Goal: Task Accomplishment & Management: Use online tool/utility

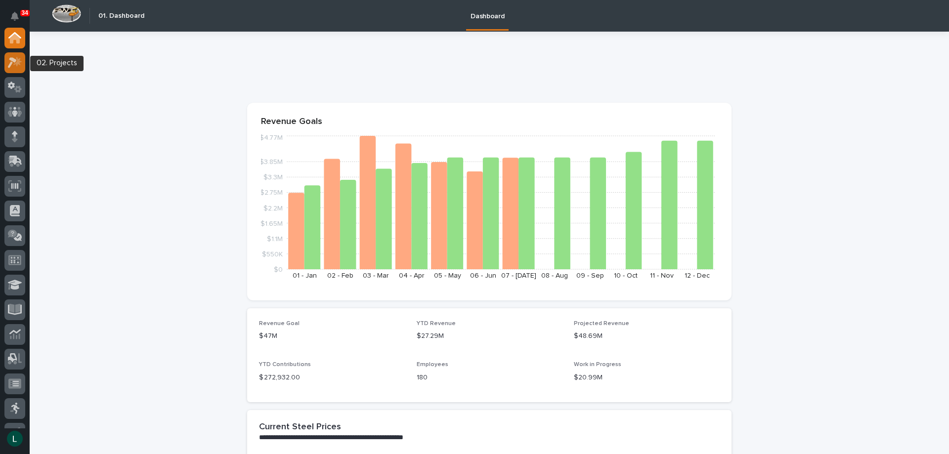
click at [17, 62] on icon at bounding box center [17, 61] width 8 height 10
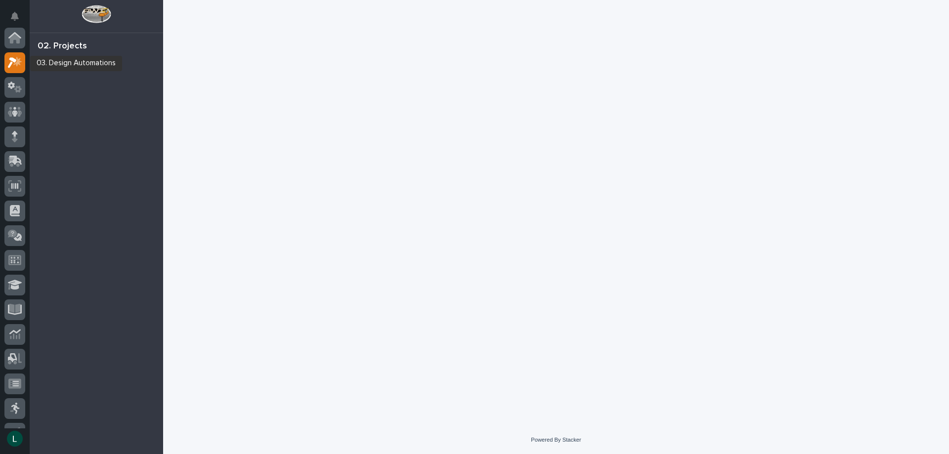
scroll to position [25, 0]
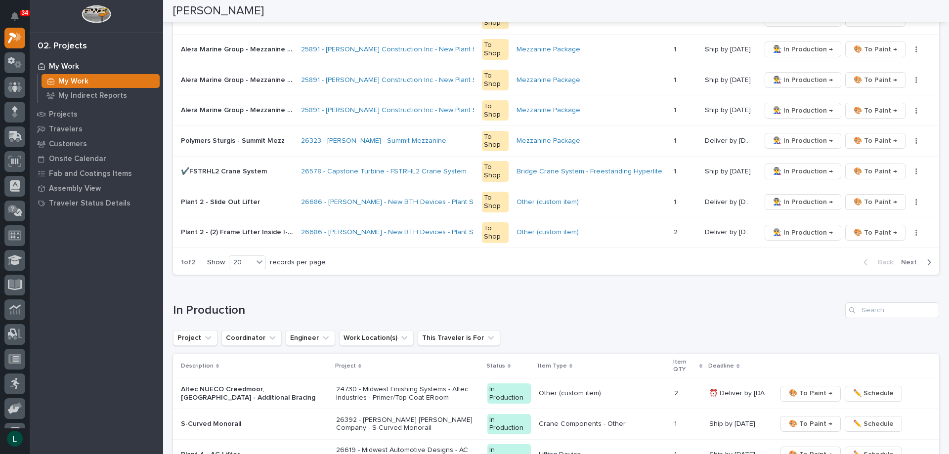
scroll to position [642, 0]
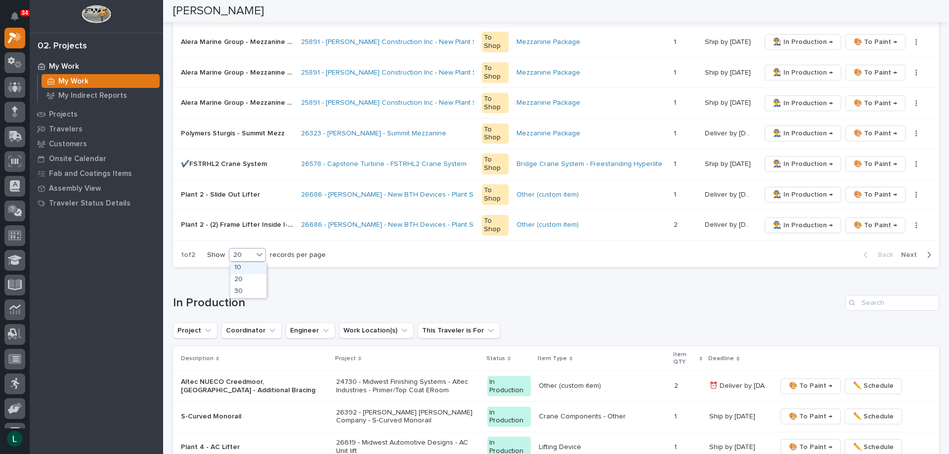
click at [246, 255] on div "20" at bounding box center [241, 255] width 24 height 10
click at [253, 289] on div "30" at bounding box center [248, 292] width 36 height 12
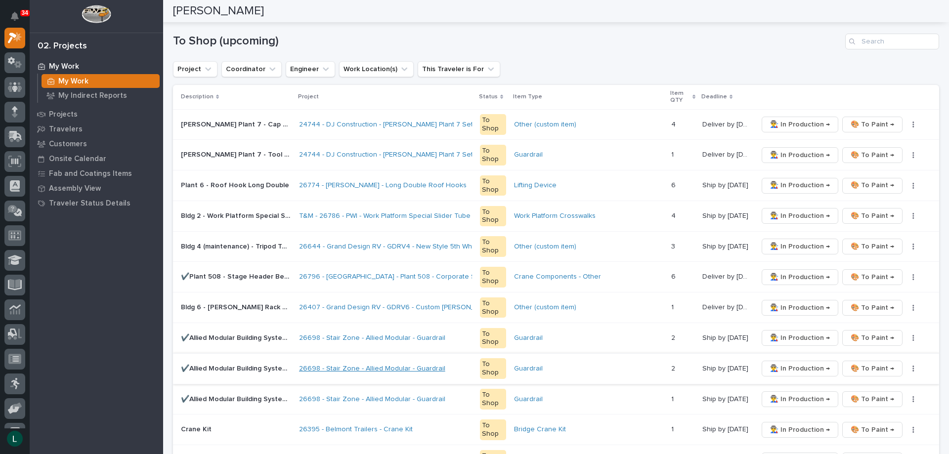
scroll to position [148, 0]
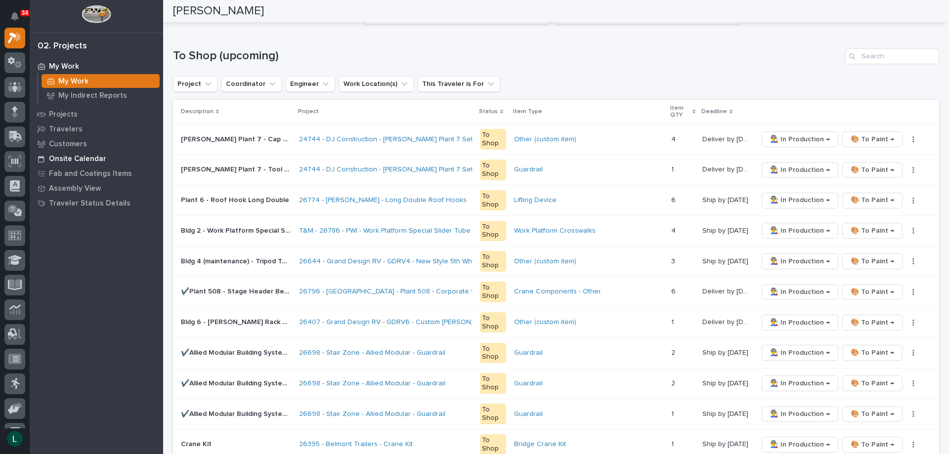
click at [58, 157] on p "Onsite Calendar" at bounding box center [77, 159] width 57 height 9
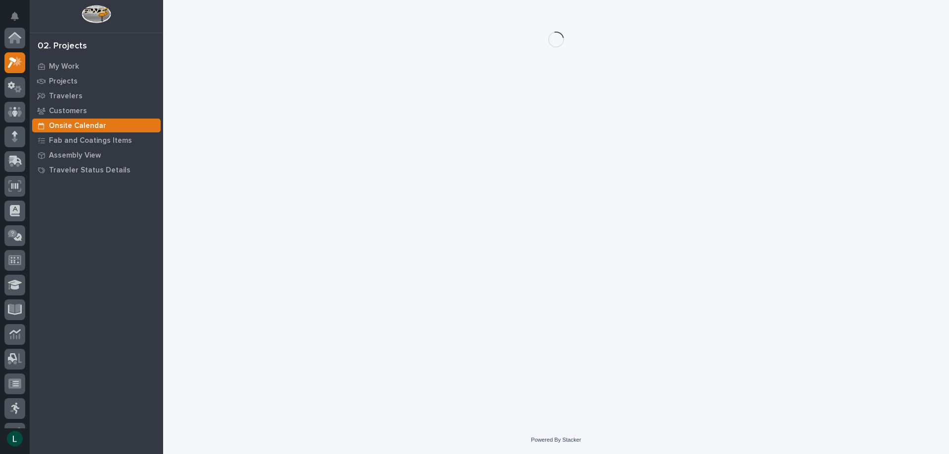
scroll to position [25, 0]
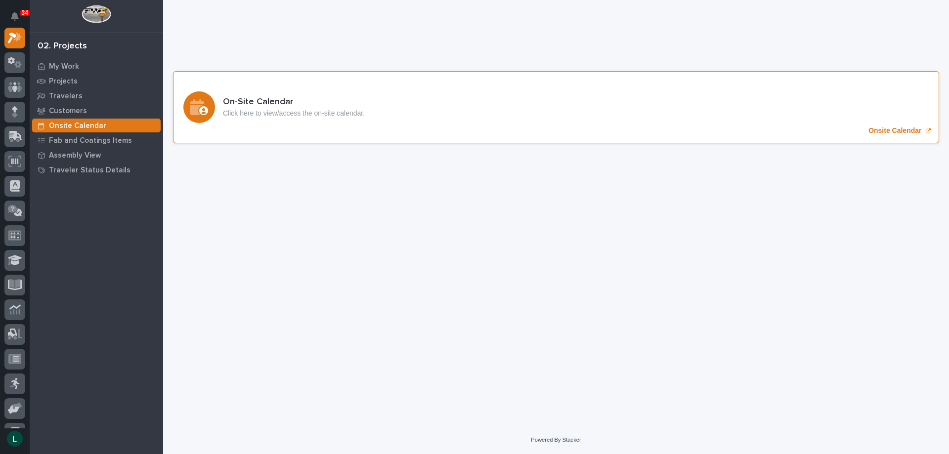
click at [204, 103] on icon "Onsite Calendar" at bounding box center [197, 107] width 14 height 16
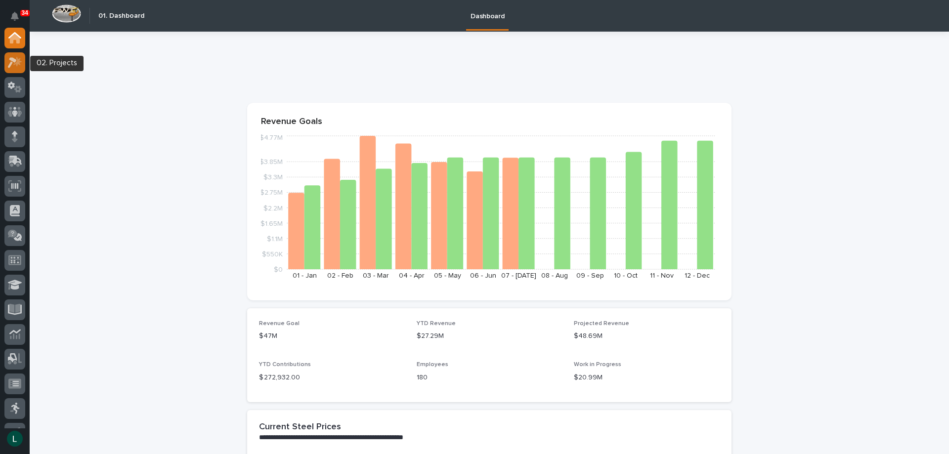
click at [12, 58] on icon at bounding box center [12, 62] width 9 height 11
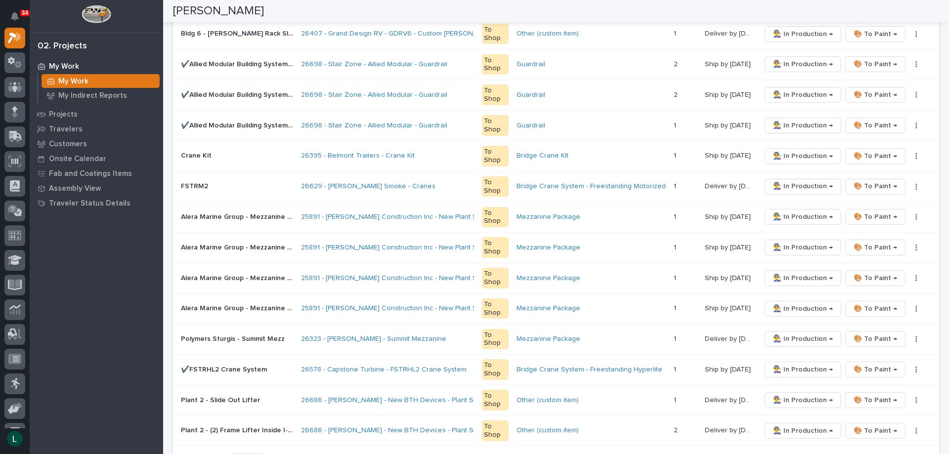
scroll to position [494, 0]
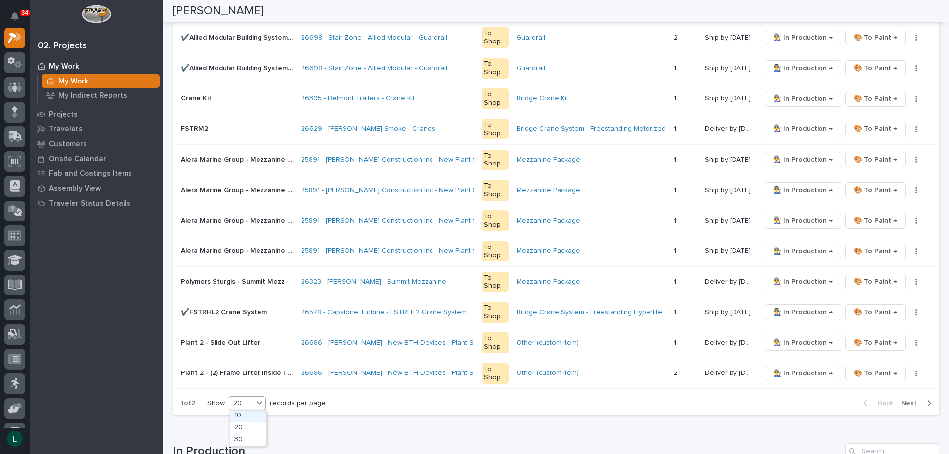
click at [242, 401] on div "20" at bounding box center [241, 403] width 24 height 10
click at [239, 438] on div "30" at bounding box center [248, 440] width 36 height 12
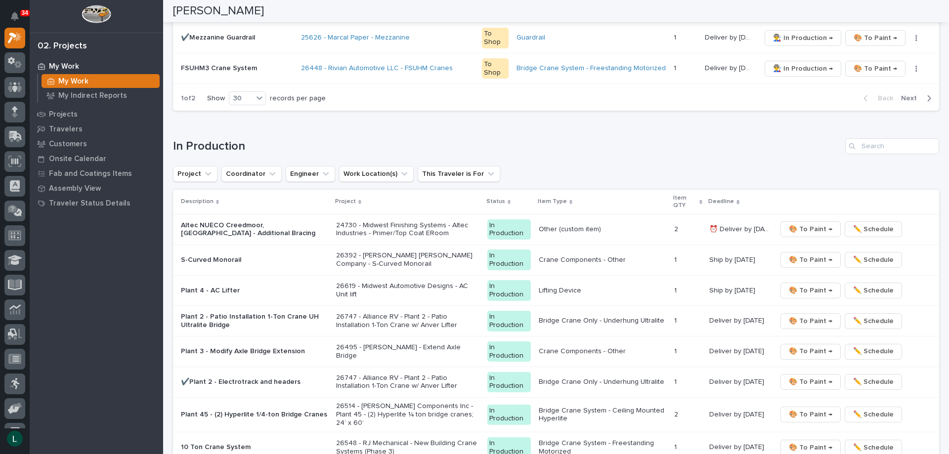
scroll to position [1137, 0]
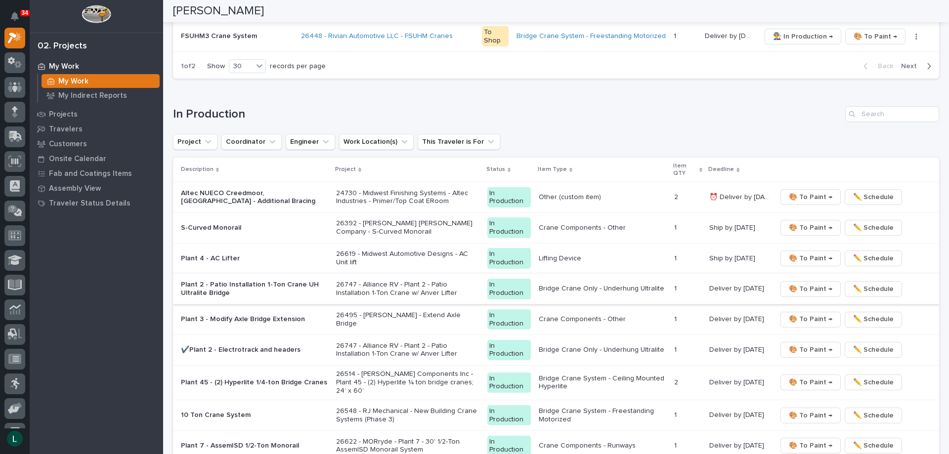
click at [808, 288] on span "🎨 To Paint →" at bounding box center [810, 289] width 43 height 12
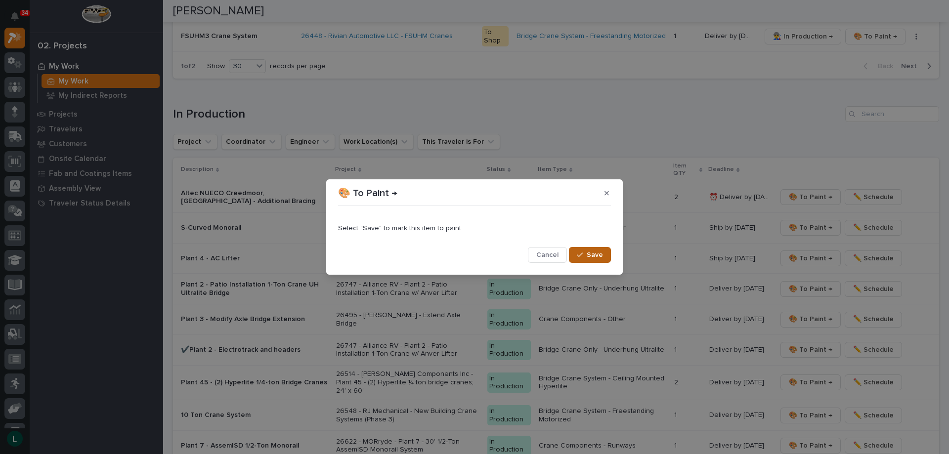
click at [592, 252] on span "Save" at bounding box center [595, 255] width 16 height 9
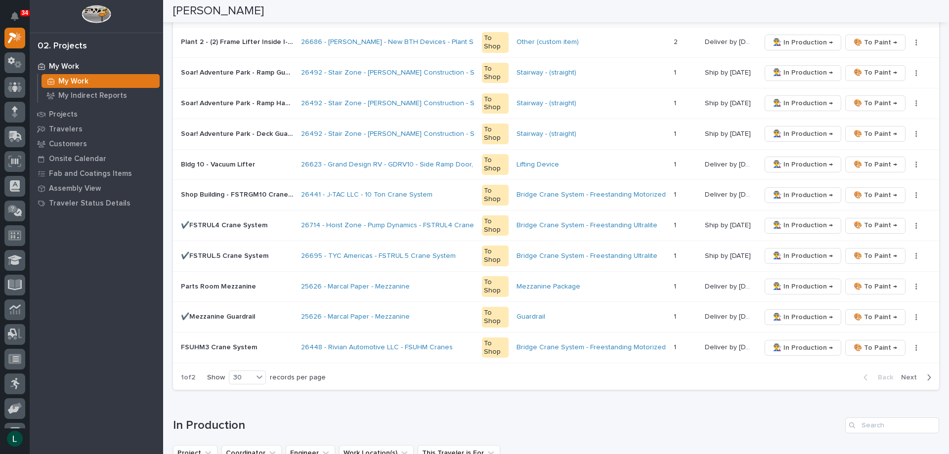
scroll to position [825, 0]
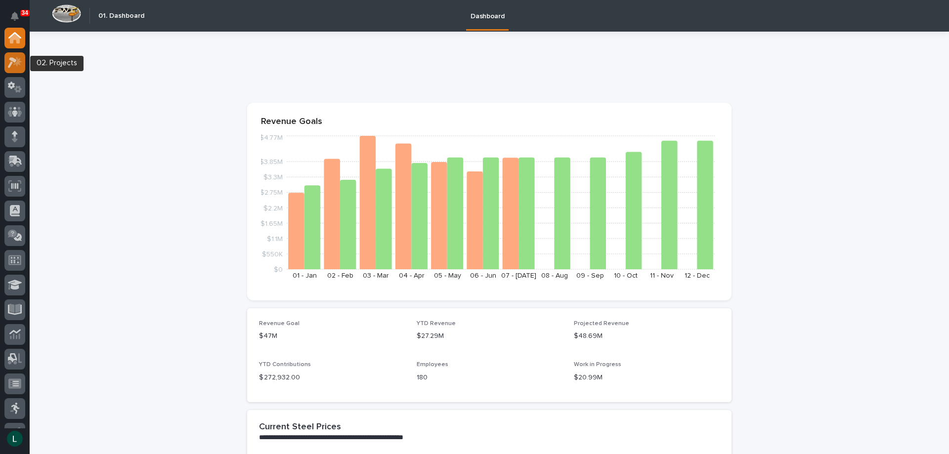
click at [13, 58] on icon at bounding box center [12, 62] width 9 height 11
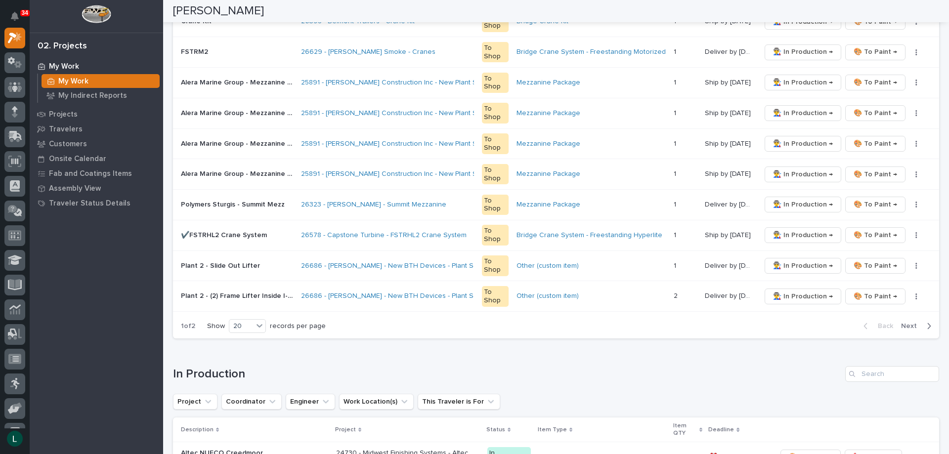
scroll to position [593, 0]
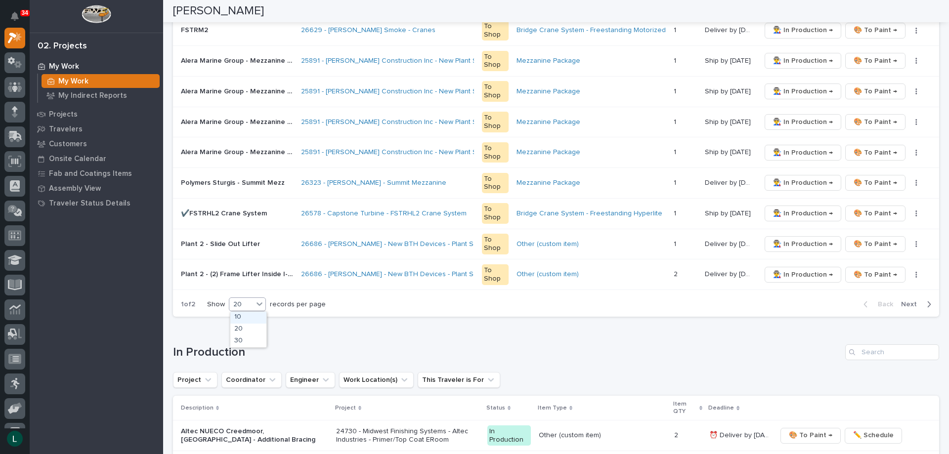
click at [235, 303] on div "20" at bounding box center [241, 304] width 24 height 10
click at [246, 341] on div "30" at bounding box center [248, 342] width 36 height 12
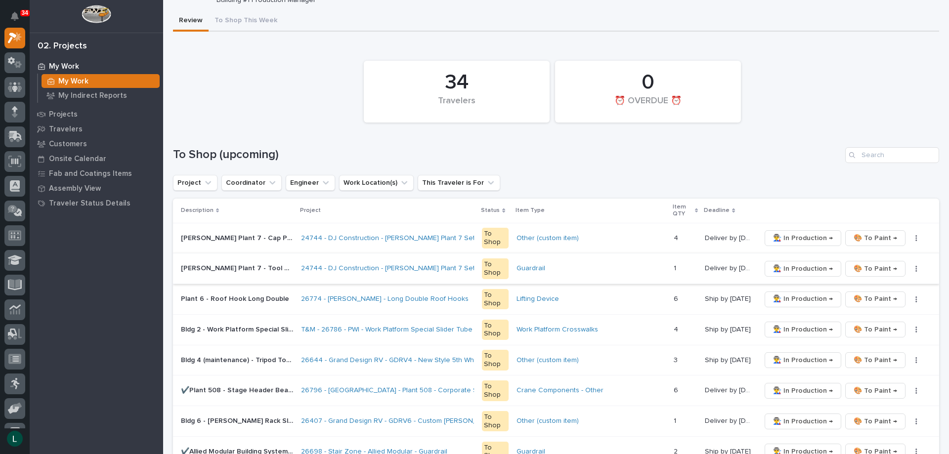
scroll to position [0, 0]
